Goal: Task Accomplishment & Management: Manage account settings

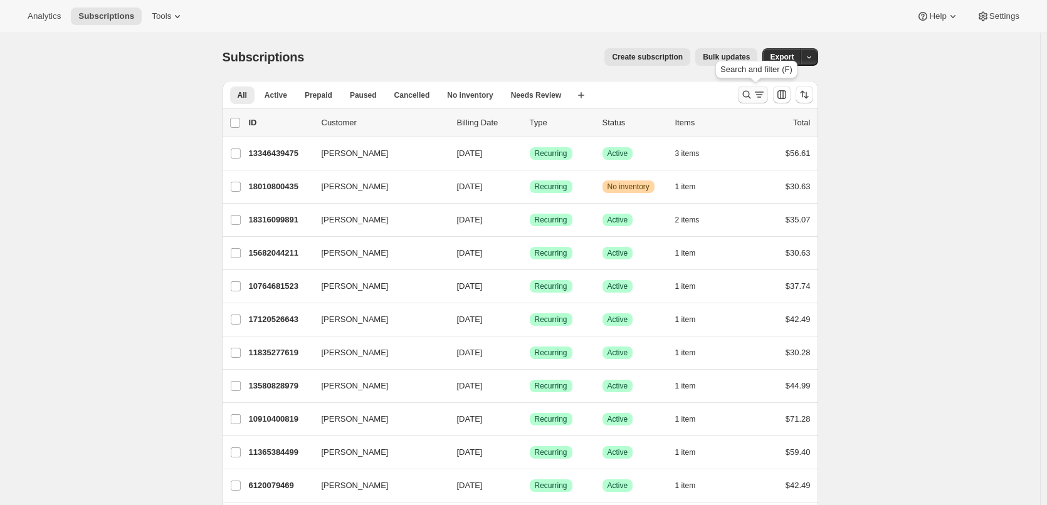
click at [753, 98] on icon "Search and filter results" at bounding box center [746, 94] width 13 height 13
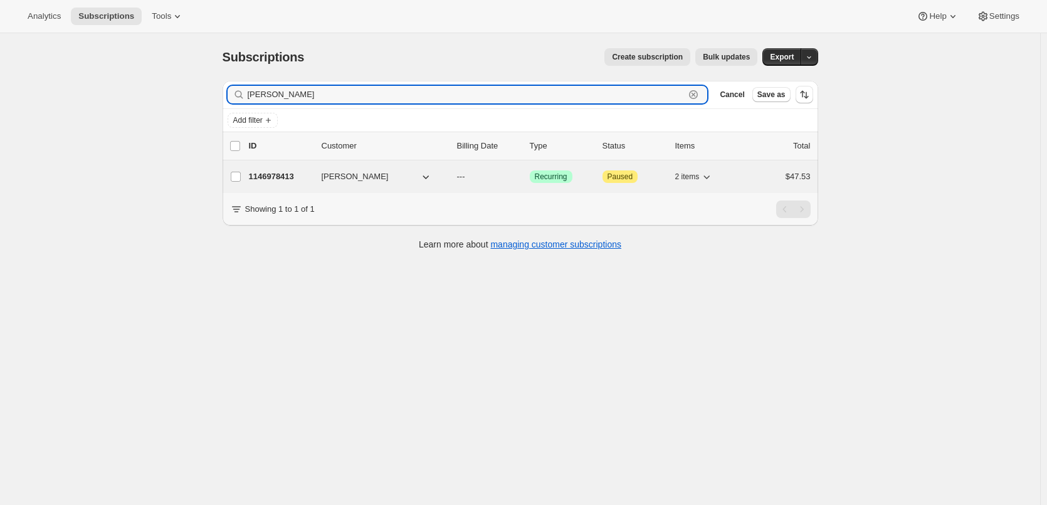
type input "[PERSON_NAME]"
click at [278, 176] on p "1146978413" at bounding box center [280, 177] width 63 height 13
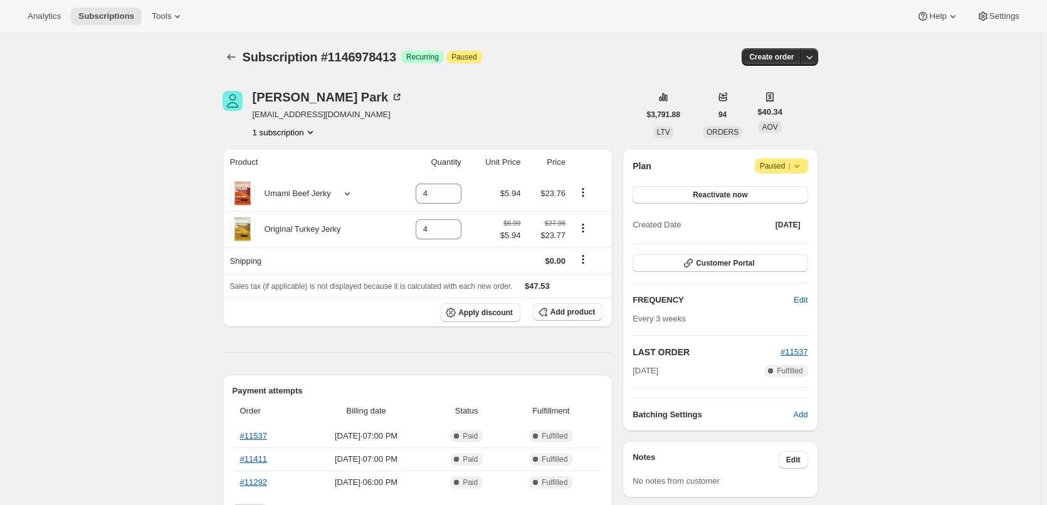
click at [801, 169] on icon at bounding box center [797, 166] width 13 height 13
click at [797, 194] on span "Cancel subscription" at bounding box center [785, 190] width 71 height 9
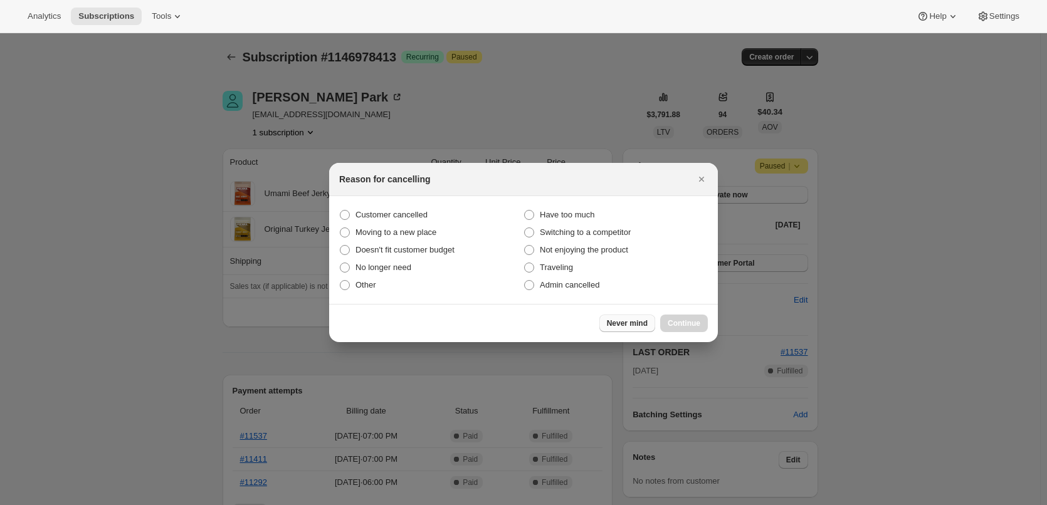
click at [633, 325] on span "Never mind" at bounding box center [627, 323] width 41 height 10
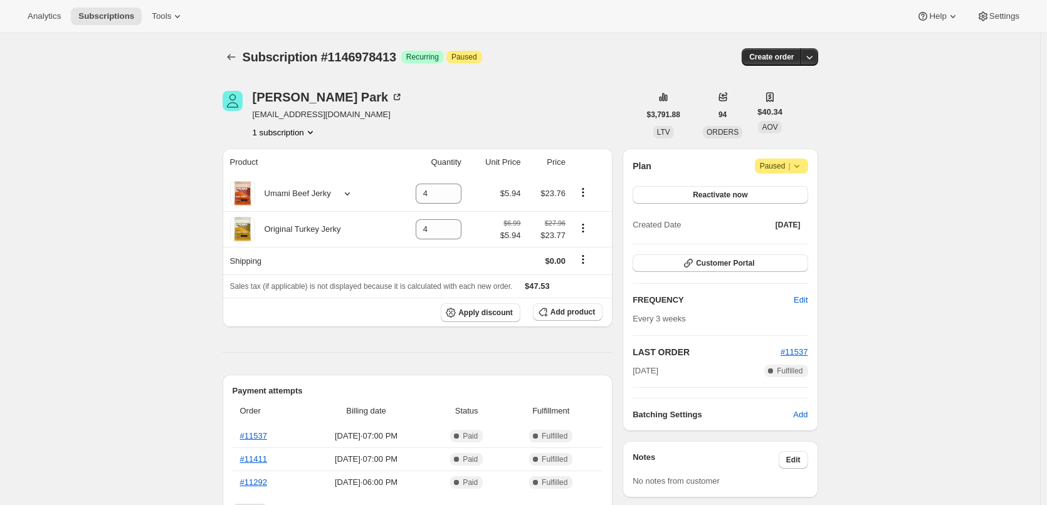
click at [799, 163] on icon at bounding box center [797, 166] width 13 height 13
click at [784, 191] on span "Cancel subscription" at bounding box center [785, 190] width 71 height 9
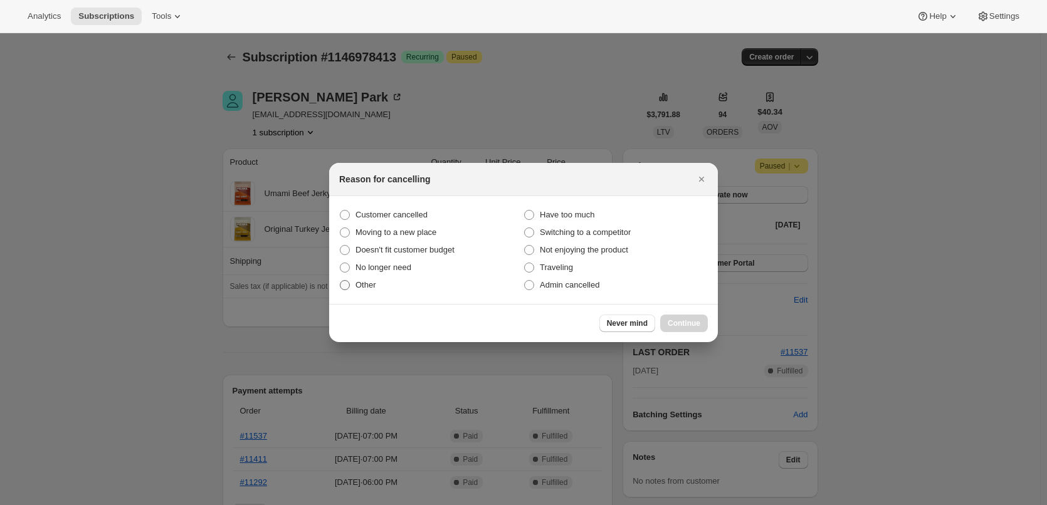
click at [350, 285] on label "Other" at bounding box center [431, 285] width 184 height 18
click at [340, 281] on input "Other" at bounding box center [340, 280] width 1 height 1
radio input "true"
click at [693, 318] on button "Continue" at bounding box center [684, 324] width 48 height 18
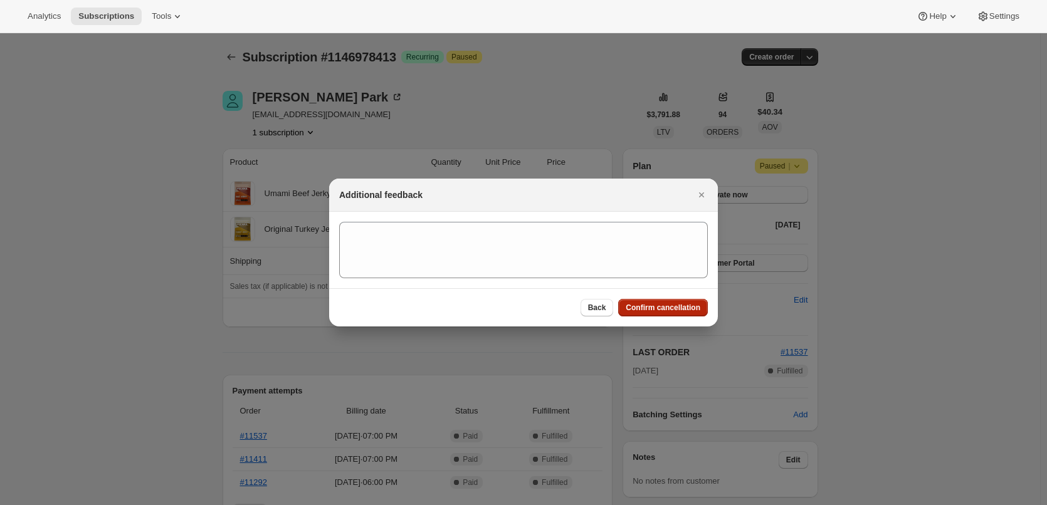
click at [680, 305] on span "Confirm cancellation" at bounding box center [663, 308] width 75 height 10
